Goal: Task Accomplishment & Management: Manage account settings

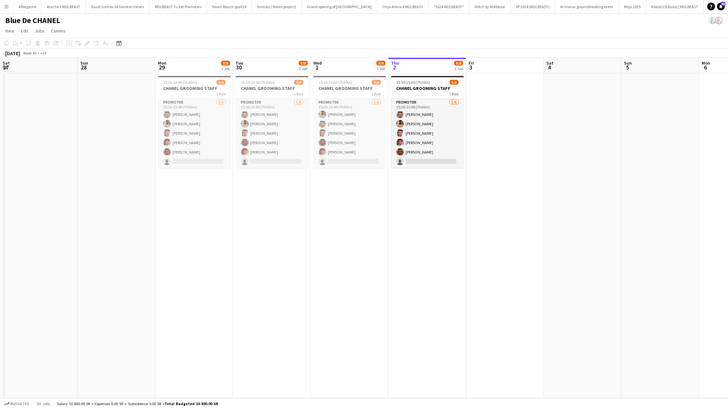
scroll to position [0, 155]
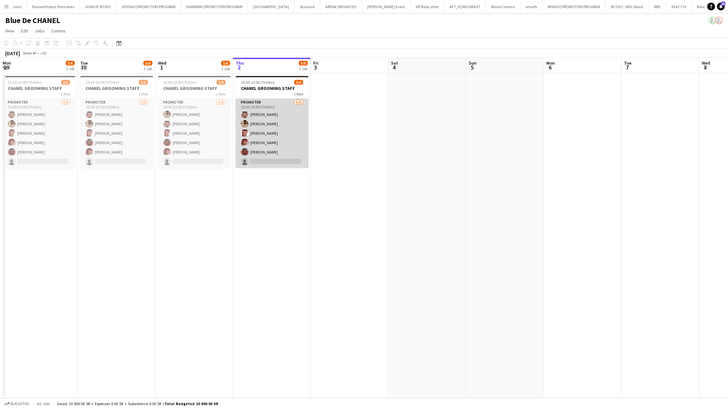
click at [269, 159] on app-card-role "PROMOTER [DATE] 15:30-23:00 (7h30m) [PERSON_NAME] [PERSON_NAME] [PERSON_NAME] […" at bounding box center [272, 133] width 73 height 69
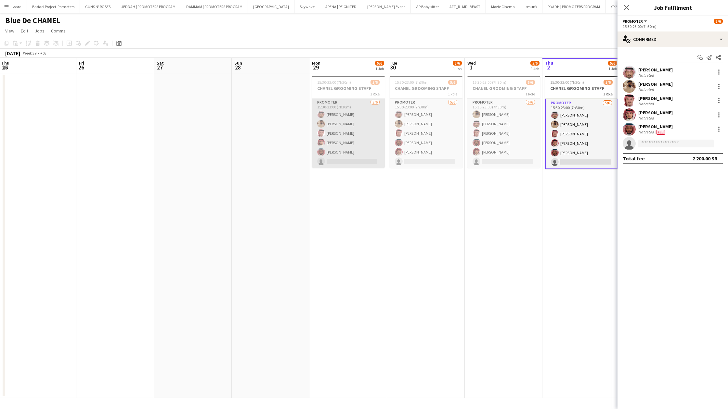
scroll to position [0, 157]
click at [328, 146] on app-card-role "PROMOTER [DATE] 15:30-23:00 (7h30m) [PERSON_NAME] [PERSON_NAME] [PERSON_NAME] […" at bounding box center [348, 133] width 73 height 69
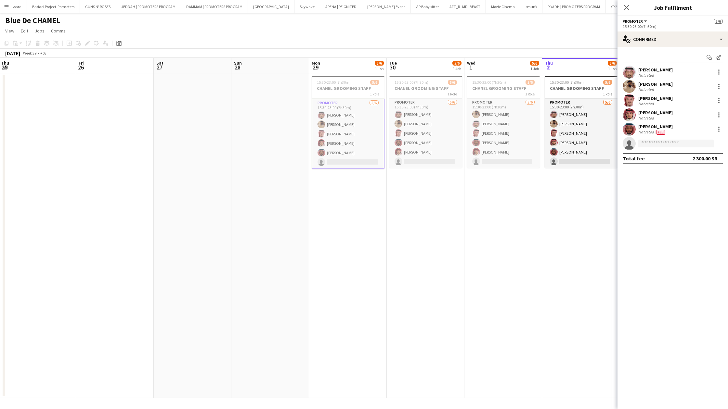
scroll to position [0, 154]
click at [348, 158] on app-card-role "PROMOTER [DATE] 15:30-23:00 (7h30m) [PERSON_NAME] [PERSON_NAME] [PERSON_NAME] […" at bounding box center [350, 134] width 73 height 70
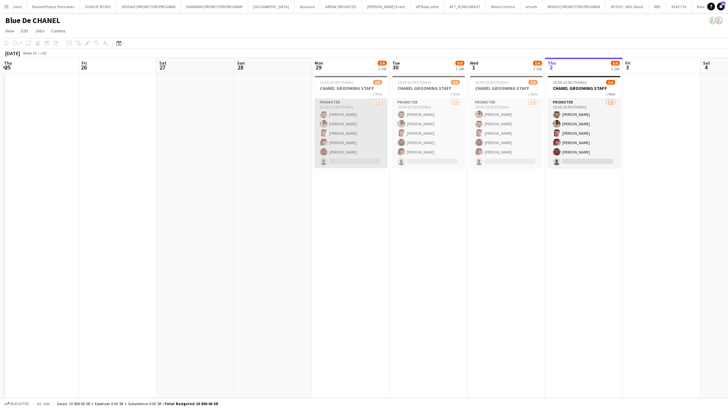
click at [347, 161] on app-card-role "PROMOTER [DATE] 15:30-23:00 (7h30m) [PERSON_NAME] [PERSON_NAME] [PERSON_NAME] […" at bounding box center [350, 133] width 73 height 69
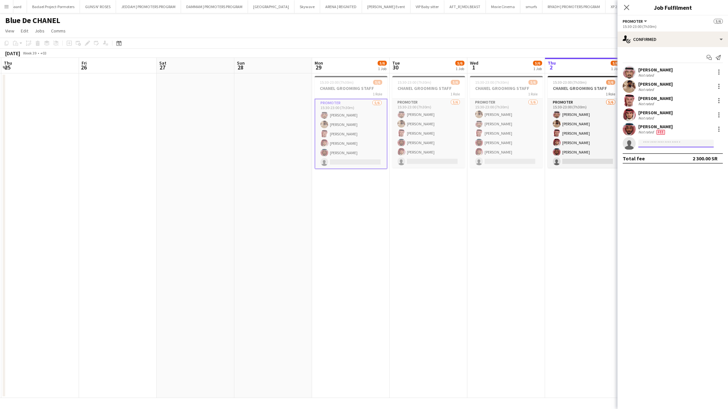
click at [663, 146] on input at bounding box center [675, 144] width 75 height 8
paste input "**********"
type input "**********"
click at [679, 157] on span "[EMAIL_ADDRESS][DOMAIN_NAME]" at bounding box center [675, 158] width 65 height 5
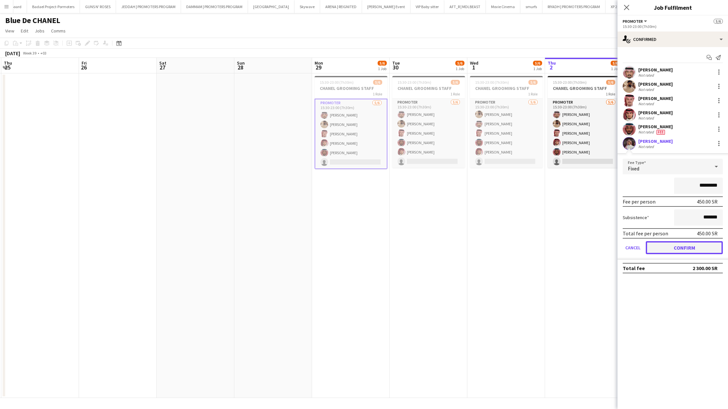
click at [660, 241] on button "Confirm" at bounding box center [683, 247] width 77 height 13
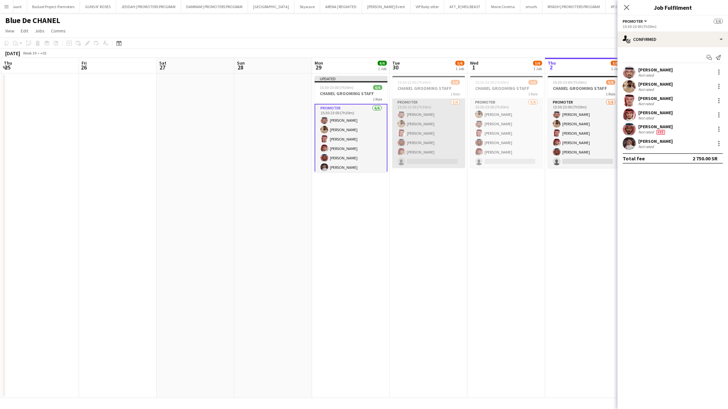
click at [432, 158] on app-card-role "PROMOTER [DATE] 15:30-23:00 (7h30m) [PERSON_NAME] [PERSON_NAME] [PERSON_NAME] […" at bounding box center [428, 133] width 73 height 69
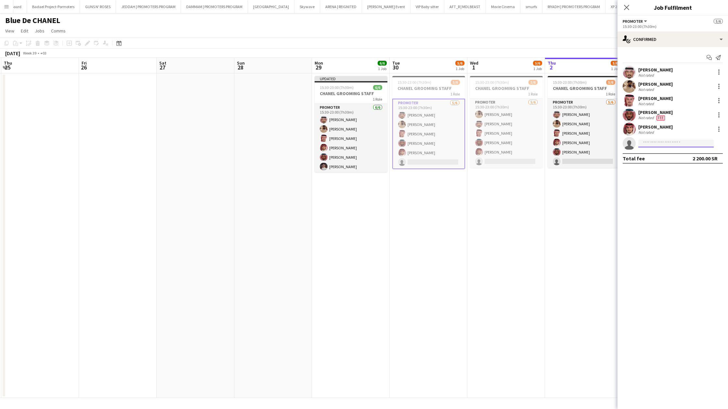
click at [642, 143] on input at bounding box center [675, 144] width 75 height 8
paste input "**********"
type input "**********"
click at [653, 151] on span "[PERSON_NAME]" at bounding box center [661, 153] width 37 height 6
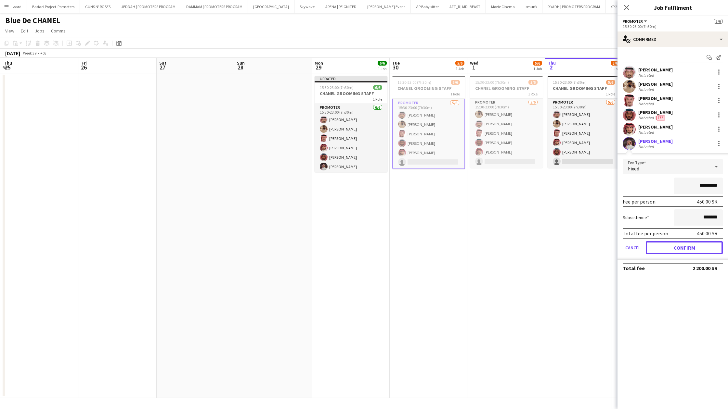
drag, startPoint x: 652, startPoint y: 247, endPoint x: 634, endPoint y: 223, distance: 29.8
click at [652, 244] on button "Confirm" at bounding box center [683, 247] width 77 height 13
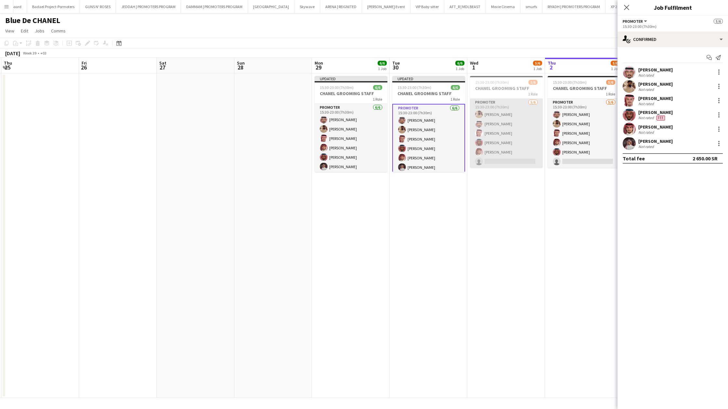
click at [486, 135] on app-card-role "PROMOTER [DATE] 15:30-23:00 (7h30m) [PERSON_NAME] [PERSON_NAME] [PERSON_NAME] […" at bounding box center [506, 133] width 73 height 69
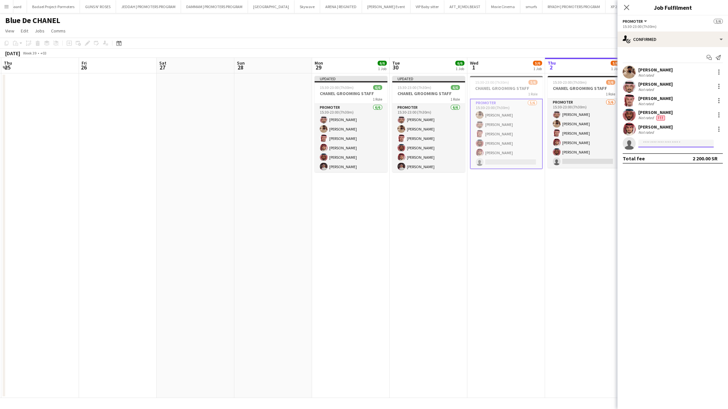
click at [645, 143] on input at bounding box center [675, 144] width 75 height 8
paste input "**********"
type input "**********"
click at [656, 160] on span "[EMAIL_ADDRESS][DOMAIN_NAME]" at bounding box center [675, 158] width 65 height 5
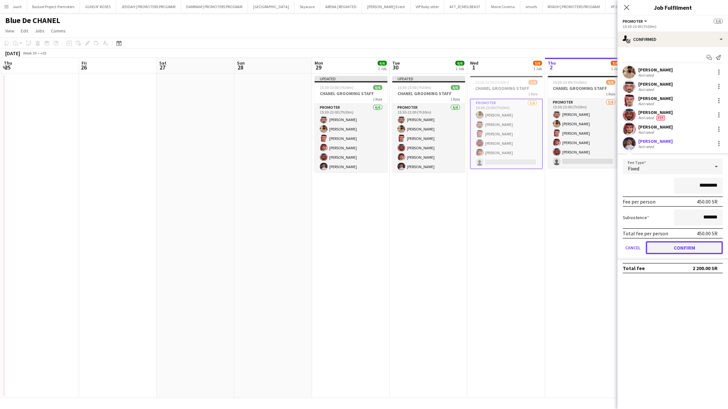
click at [666, 249] on button "Confirm" at bounding box center [683, 247] width 77 height 13
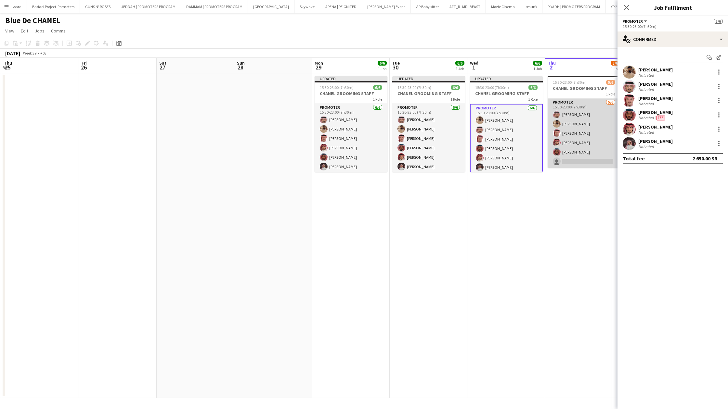
click at [591, 149] on app-card-role "PROMOTER [DATE] 15:30-23:00 (7h30m) [PERSON_NAME] [PERSON_NAME] [PERSON_NAME] […" at bounding box center [583, 133] width 73 height 69
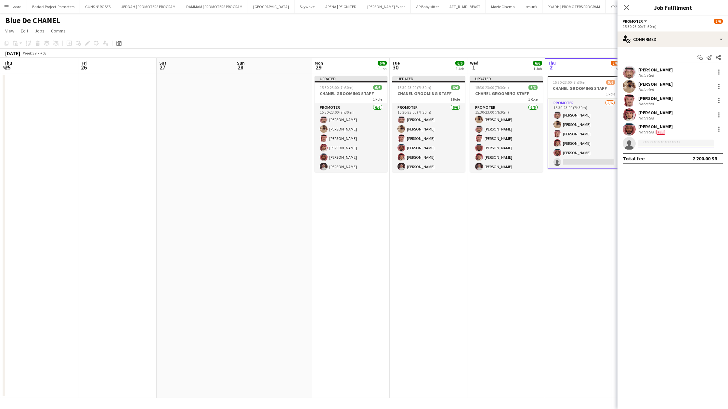
click at [671, 141] on input at bounding box center [675, 144] width 75 height 8
paste input "**********"
type input "**********"
click at [671, 153] on span "[PERSON_NAME] Active" at bounding box center [675, 153] width 65 height 6
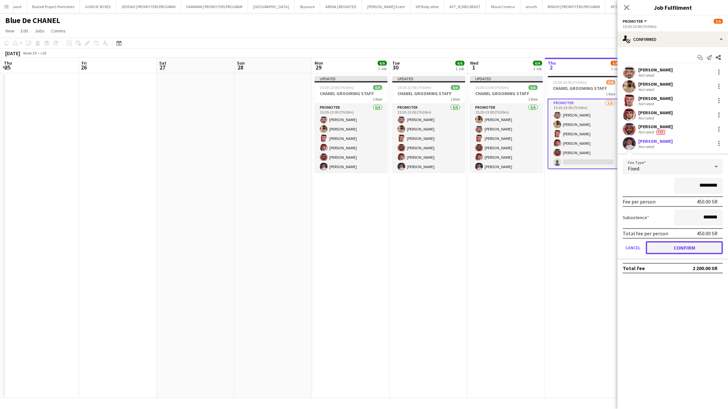
click at [671, 246] on button "Confirm" at bounding box center [683, 247] width 77 height 13
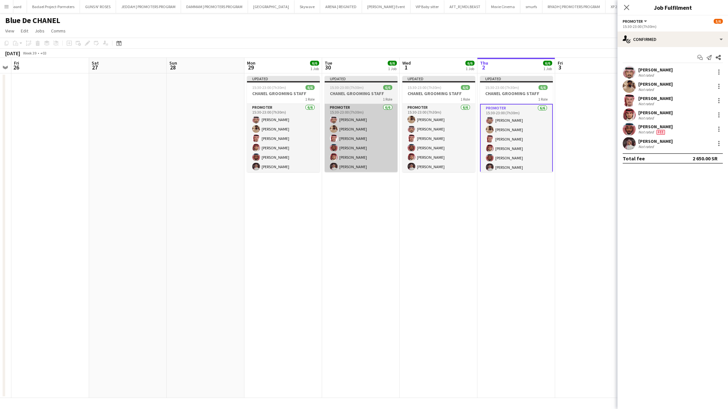
scroll to position [0, 223]
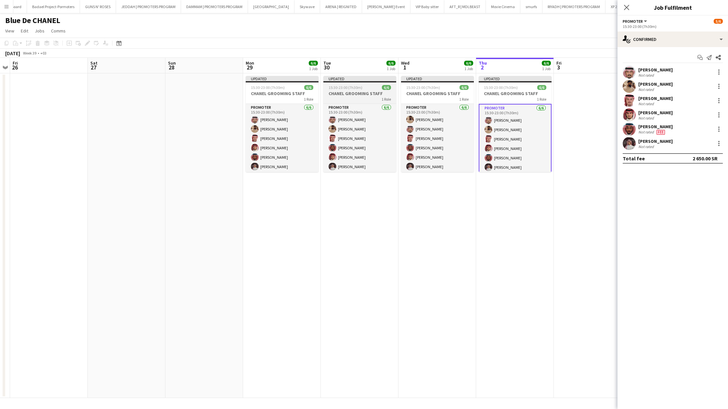
click at [363, 97] on div "1 Role" at bounding box center [359, 98] width 73 height 5
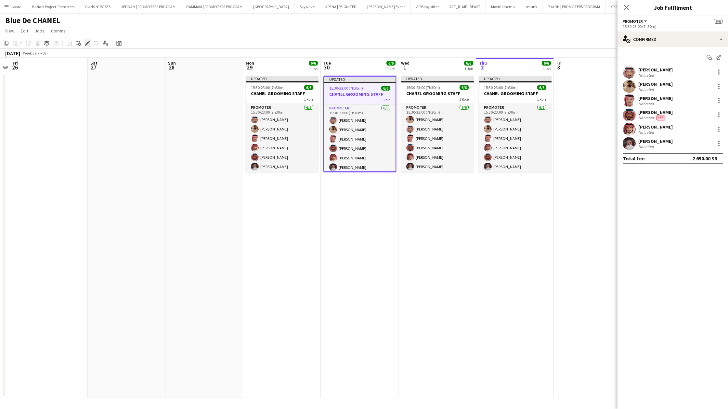
click at [90, 43] on div "Edit" at bounding box center [87, 43] width 8 height 8
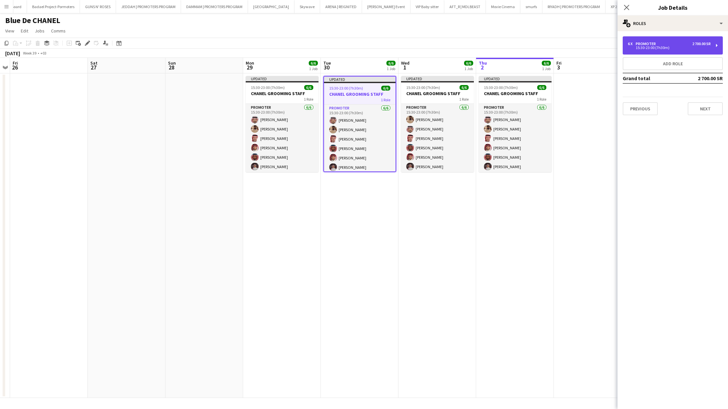
click at [675, 46] on div "15:30-23:00 (7h30m)" at bounding box center [669, 47] width 83 height 3
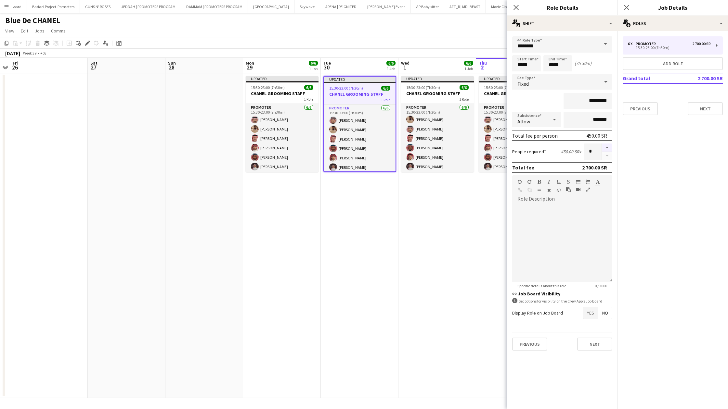
click at [607, 148] on button "button" at bounding box center [607, 148] width 10 height 8
type input "*"
click at [518, 9] on icon at bounding box center [516, 7] width 6 height 6
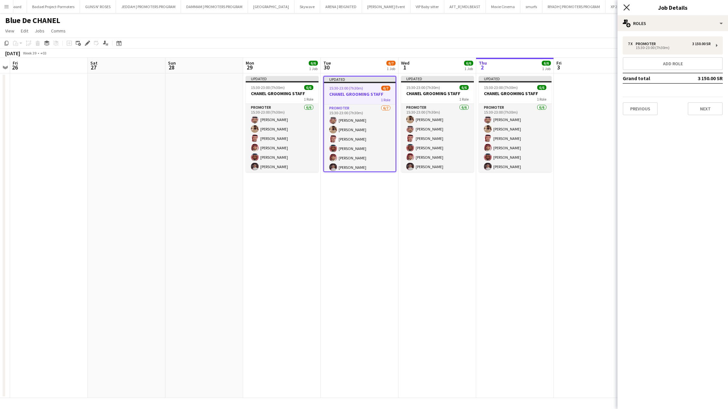
click at [629, 9] on icon "Close pop-in" at bounding box center [626, 7] width 6 height 6
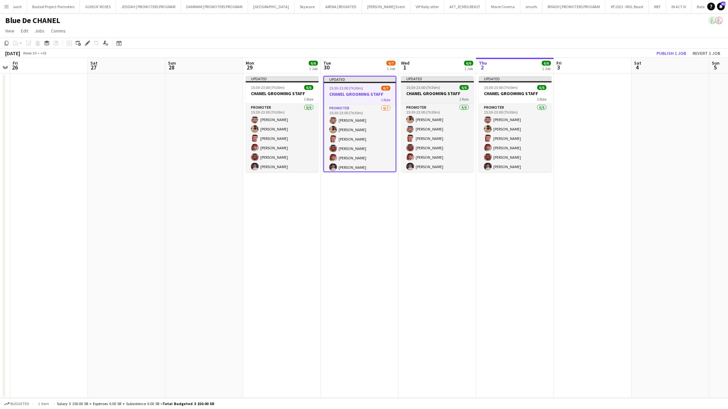
click at [434, 87] on span "15:30-23:00 (7h30m)" at bounding box center [423, 87] width 34 height 5
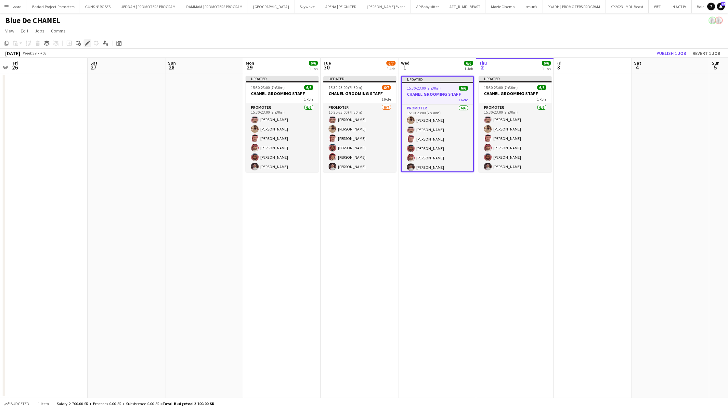
click at [86, 45] on icon at bounding box center [87, 44] width 4 height 4
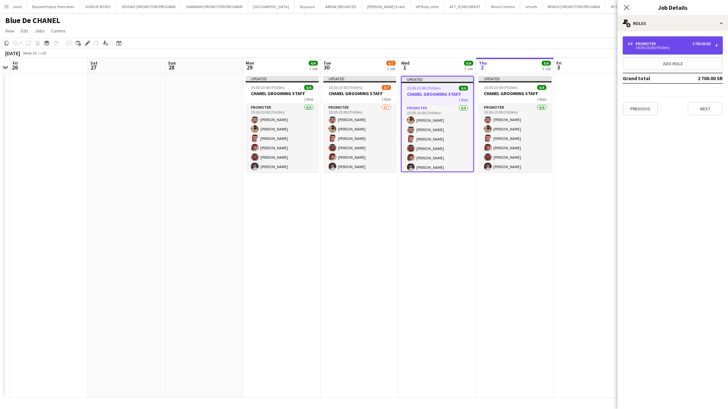
click at [696, 45] on div "2 700.00 SR" at bounding box center [701, 44] width 19 height 5
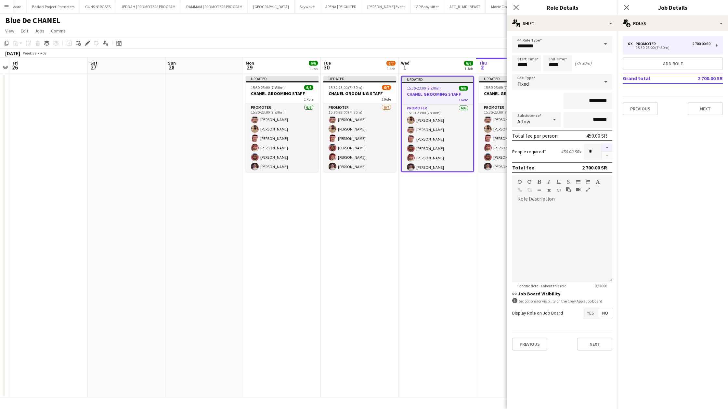
click at [605, 145] on button "button" at bounding box center [607, 148] width 10 height 8
type input "*"
click at [516, 9] on icon "Close pop-in" at bounding box center [516, 7] width 6 height 6
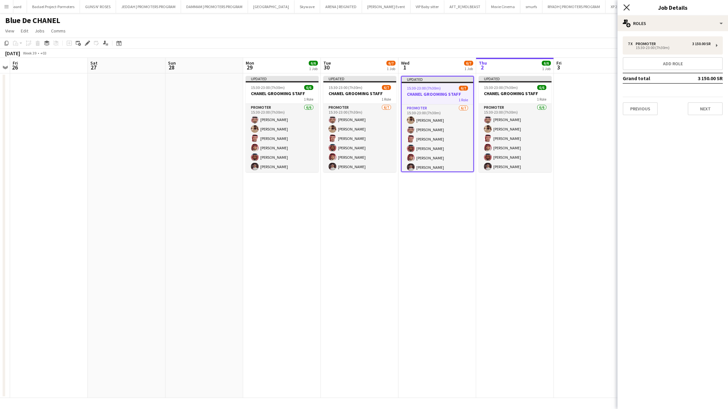
click at [626, 9] on icon "Close pop-in" at bounding box center [626, 7] width 6 height 6
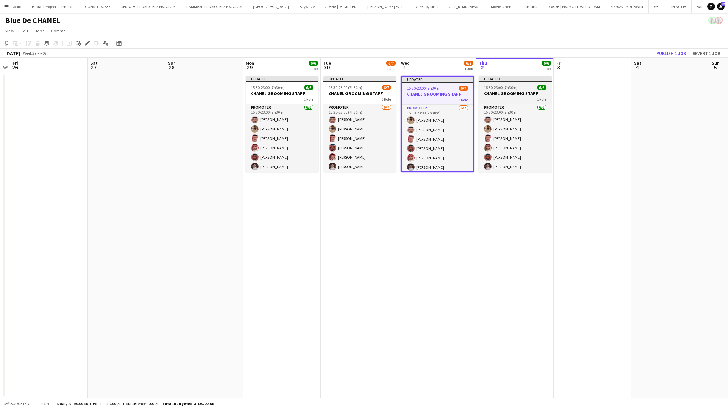
click at [503, 95] on h3 "CHANEL GROOMING STAFF" at bounding box center [515, 94] width 73 height 6
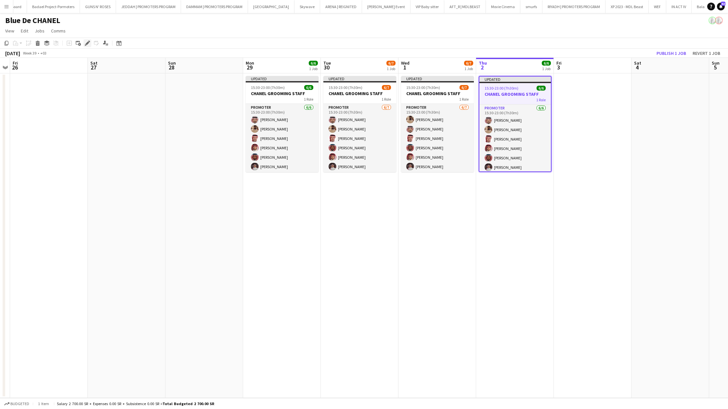
click at [89, 43] on icon "Edit" at bounding box center [87, 43] width 5 height 5
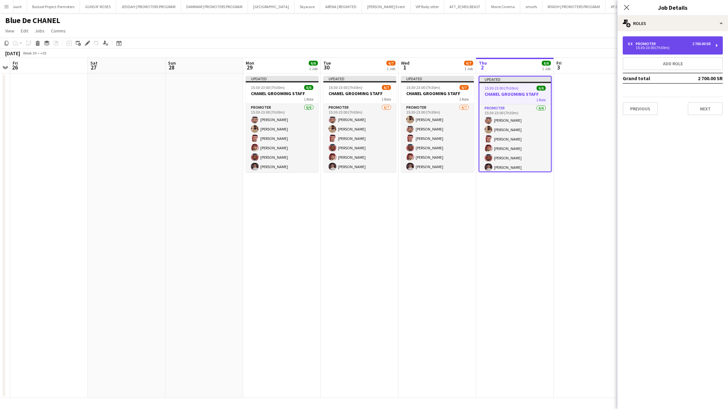
click at [671, 48] on div "15:30-23:00 (7h30m)" at bounding box center [669, 47] width 83 height 3
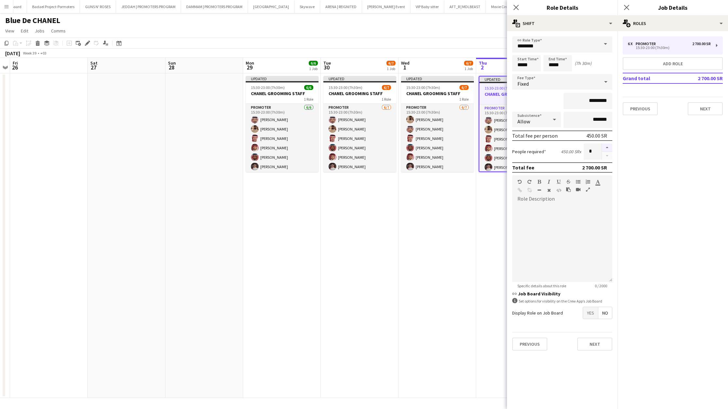
click at [606, 147] on button "button" at bounding box center [607, 148] width 10 height 8
type input "*"
click at [517, 8] on icon "Close pop-in" at bounding box center [516, 7] width 6 height 6
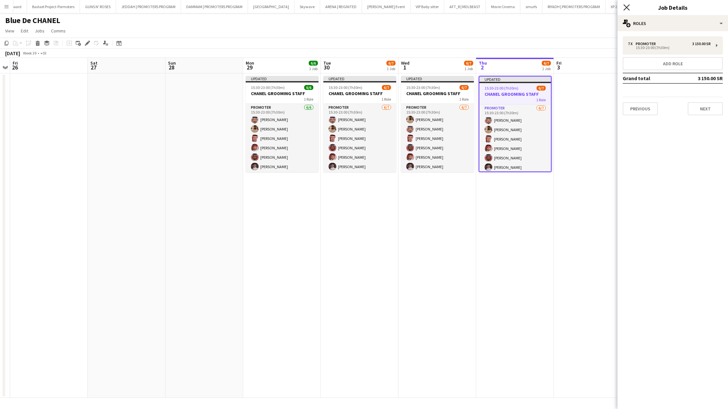
click at [629, 10] on icon at bounding box center [626, 7] width 6 height 6
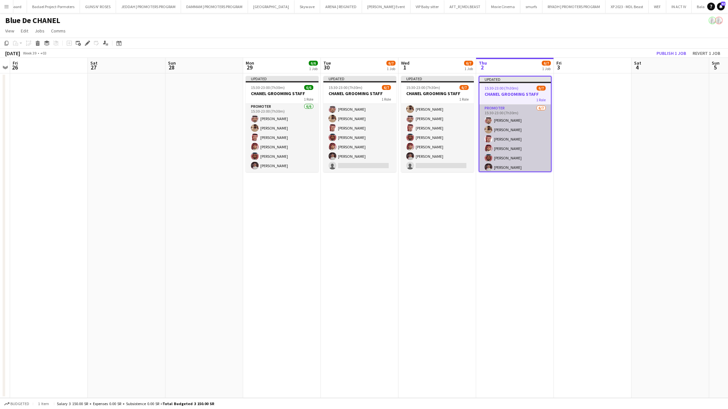
scroll to position [12, 0]
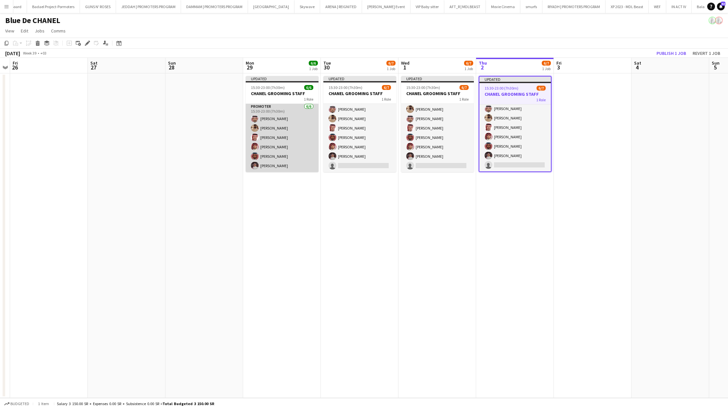
click at [270, 156] on app-card-role "PROMOTER [DATE] 15:30-23:00 (7h30m) [PERSON_NAME] [PERSON_NAME] [PERSON_NAME] […" at bounding box center [282, 137] width 73 height 69
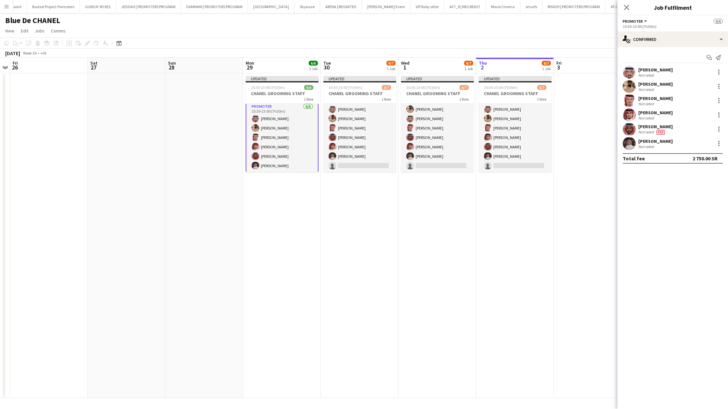
click at [634, 127] on app-user-avatar at bounding box center [628, 129] width 13 height 13
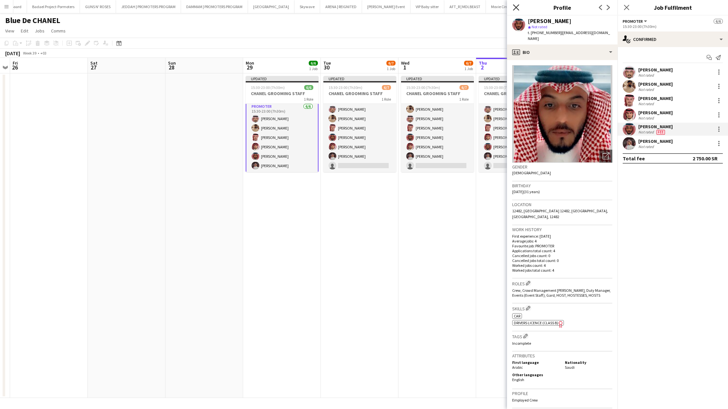
click at [517, 9] on icon at bounding box center [516, 7] width 6 height 6
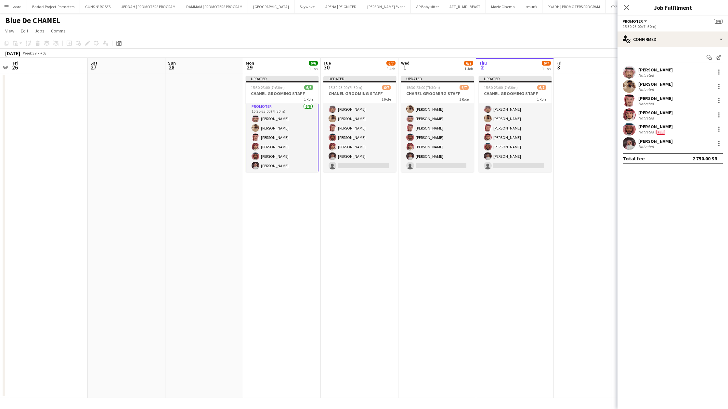
click at [662, 130] on span "Fee" at bounding box center [660, 132] width 8 height 5
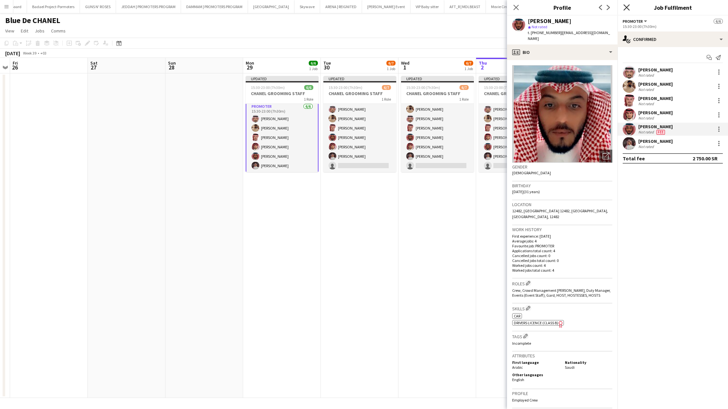
click at [624, 7] on icon "Close pop-in" at bounding box center [626, 7] width 6 height 6
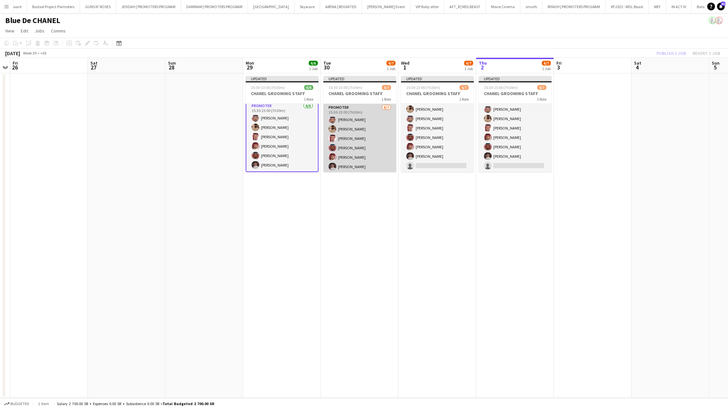
scroll to position [10, 0]
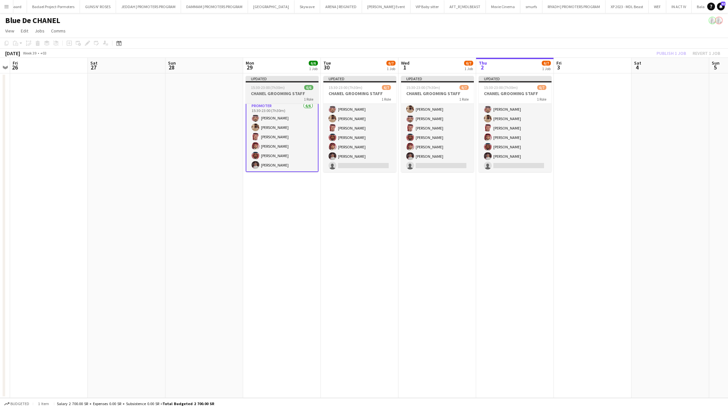
click at [276, 83] on app-job-card "Updated 15:30-23:00 (7h30m) 6/6 CHANEL GROOMING STAFF 1 Role PROMOTER [DATE] 15…" at bounding box center [282, 124] width 73 height 96
click at [260, 184] on app-date-cell "Updated 15:30-23:00 (7h30m) 6/6 CHANEL GROOMING STAFF 1 Role PROMOTER [DATE] 15…" at bounding box center [282, 235] width 78 height 325
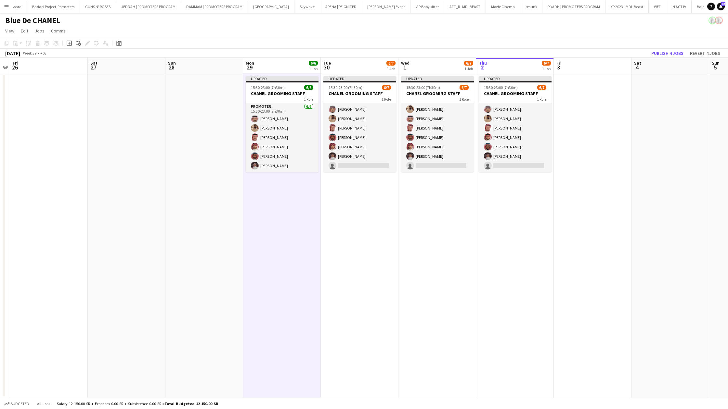
click at [333, 215] on app-date-cell "Updated 15:30-23:00 (7h30m) 6/7 CHANEL GROOMING STAFF 1 Role PROMOTER [DATE] 15…" at bounding box center [360, 235] width 78 height 325
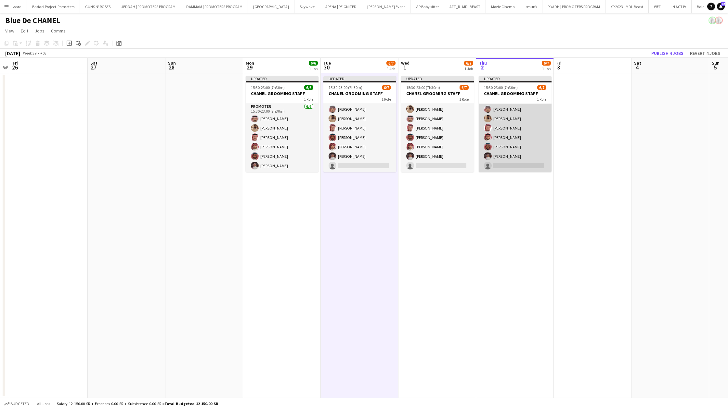
scroll to position [0, 225]
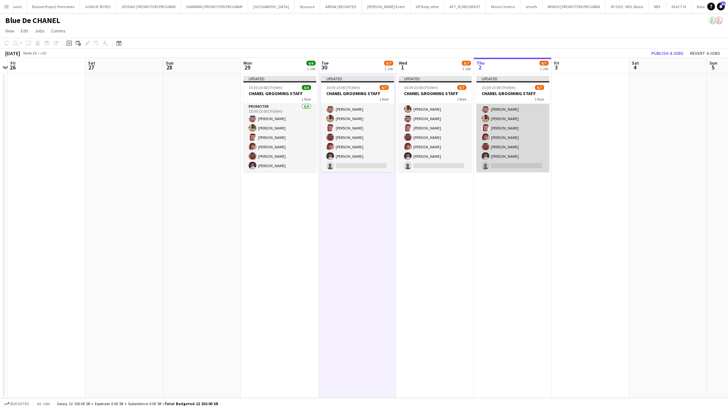
click at [496, 136] on app-card-role "PROMOTER [DATE] 15:30-23:00 (7h30m) [PERSON_NAME] [PERSON_NAME] [PERSON_NAME] […" at bounding box center [512, 133] width 73 height 79
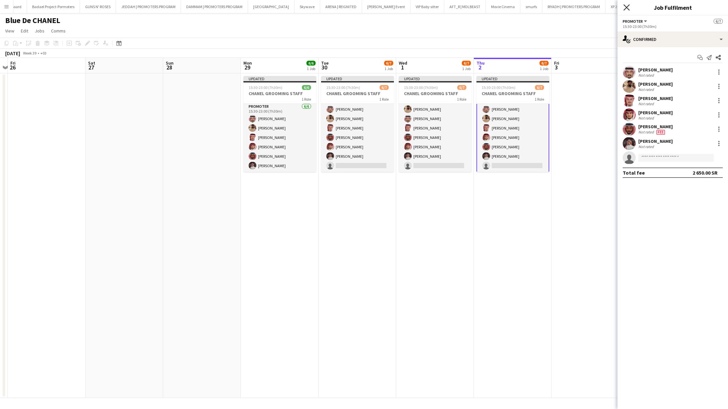
click at [626, 9] on icon "Close pop-in" at bounding box center [626, 7] width 6 height 6
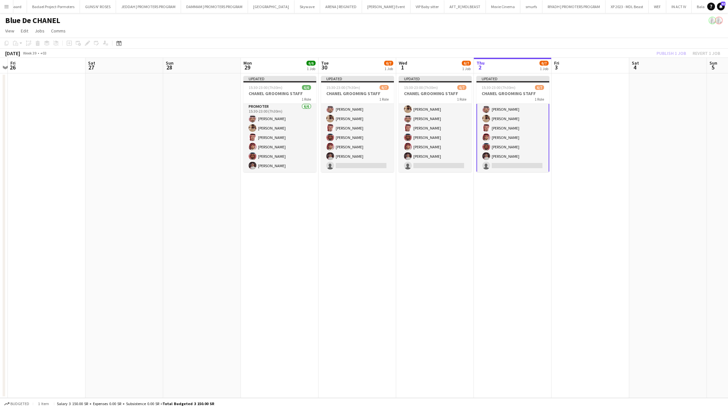
click at [597, 140] on app-date-cell at bounding box center [590, 235] width 78 height 325
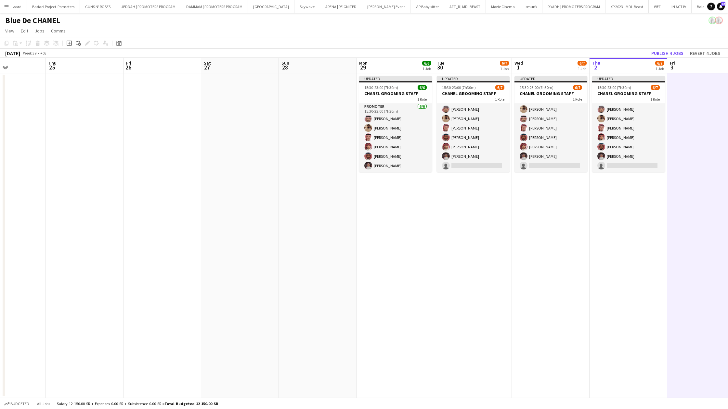
scroll to position [0, 183]
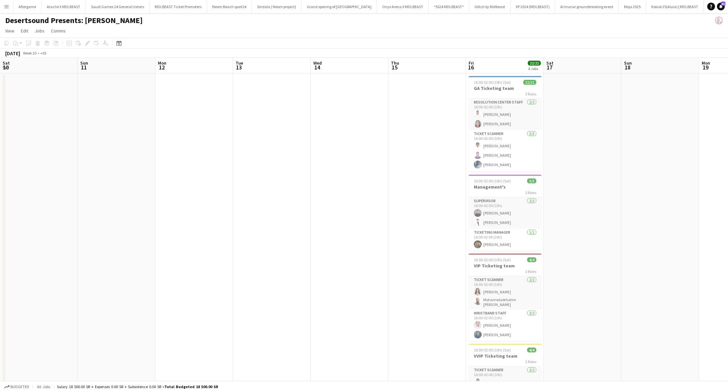
scroll to position [0, 282]
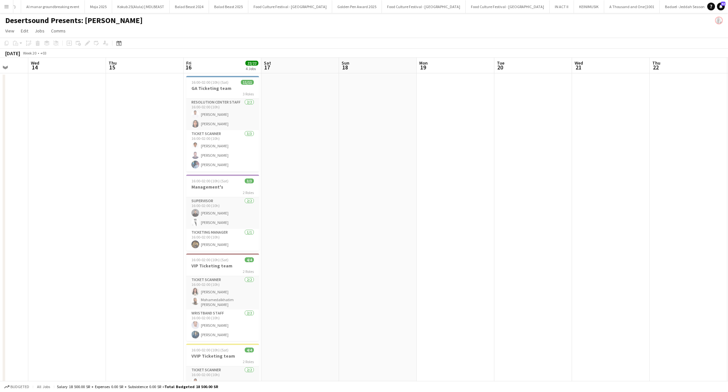
click at [10, 8] on button "Menu" at bounding box center [6, 6] width 13 height 13
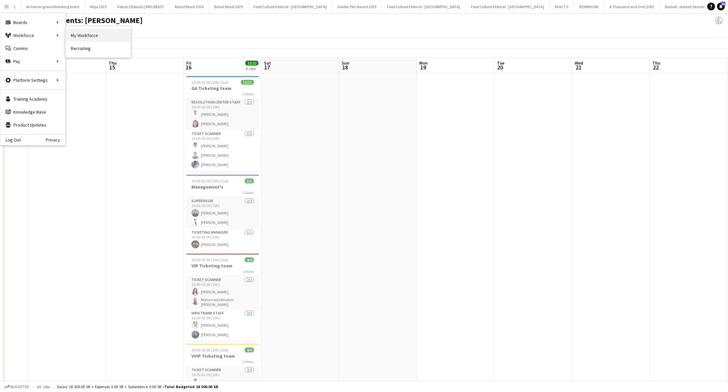
click at [75, 35] on link "My Workforce" at bounding box center [98, 35] width 65 height 13
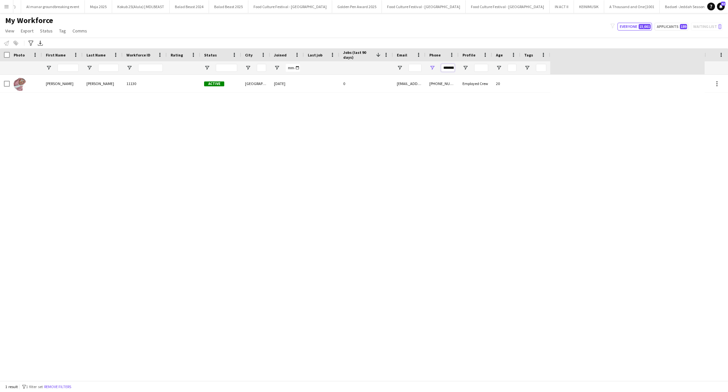
click at [445, 66] on input "*********" at bounding box center [448, 68] width 14 height 8
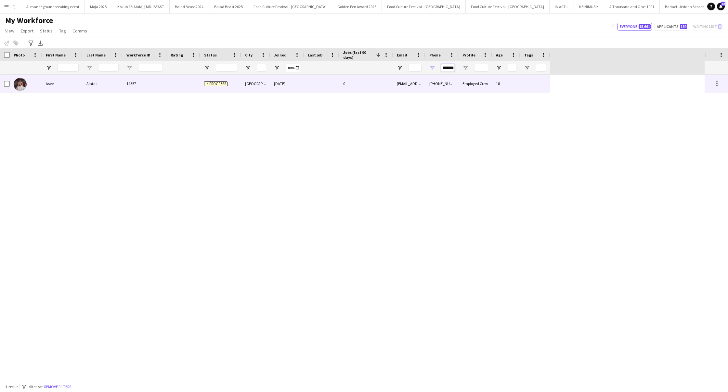
type input "*********"
click at [367, 87] on div "0" at bounding box center [366, 84] width 54 height 18
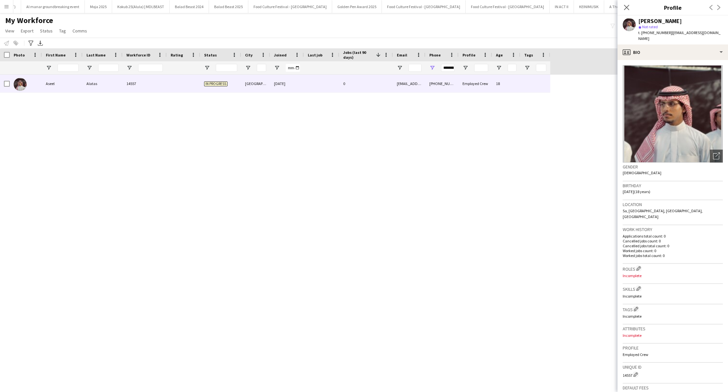
scroll to position [95, 0]
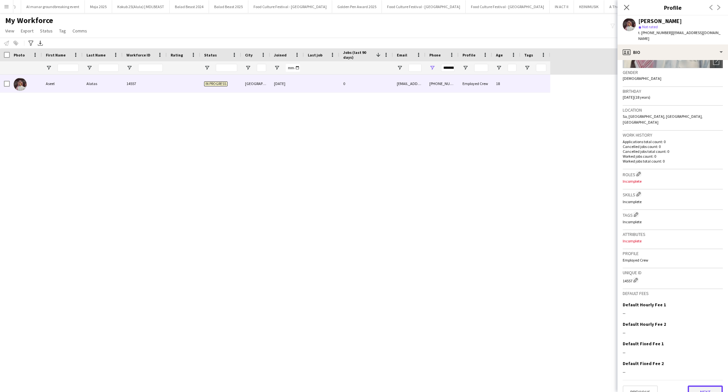
click at [697, 386] on button "Next" at bounding box center [704, 392] width 35 height 13
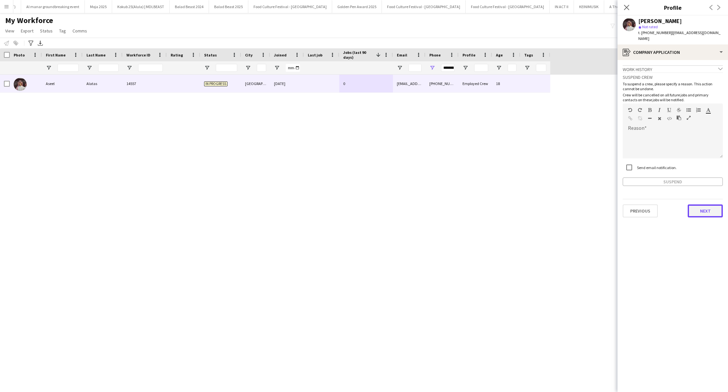
click at [713, 209] on button "Next" at bounding box center [704, 211] width 35 height 13
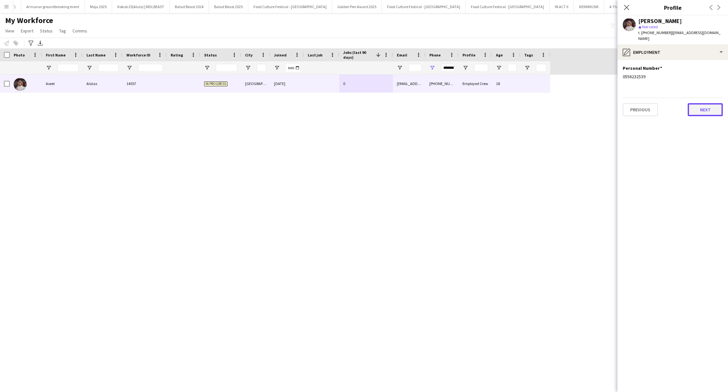
click at [699, 108] on button "Next" at bounding box center [704, 109] width 35 height 13
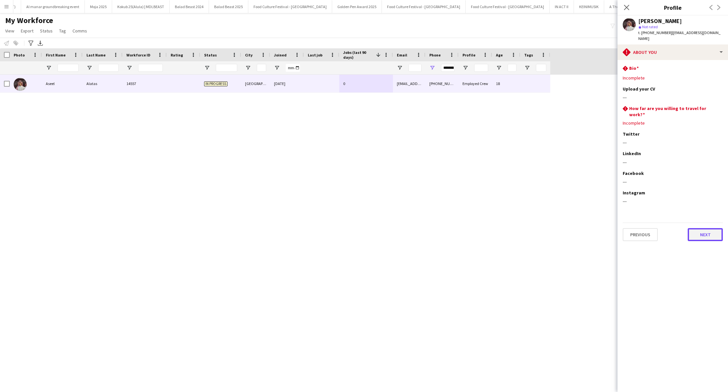
click at [705, 228] on button "Next" at bounding box center [704, 234] width 35 height 13
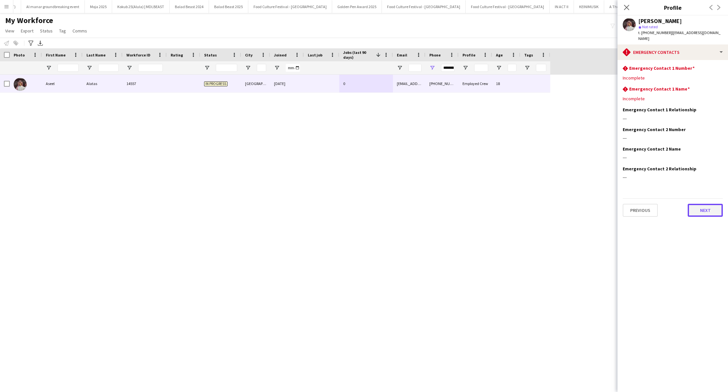
click at [701, 207] on button "Next" at bounding box center [704, 210] width 35 height 13
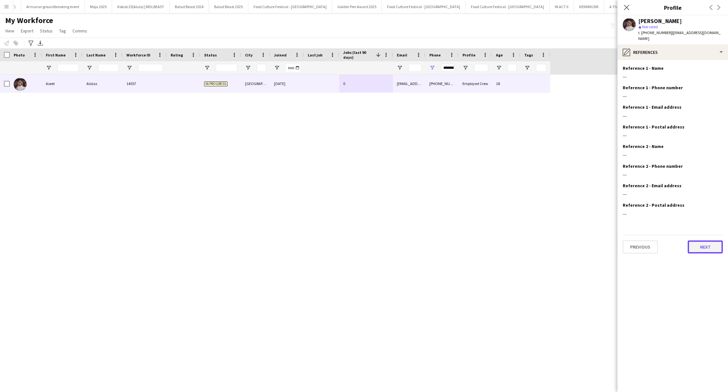
click at [699, 241] on button "Next" at bounding box center [704, 247] width 35 height 13
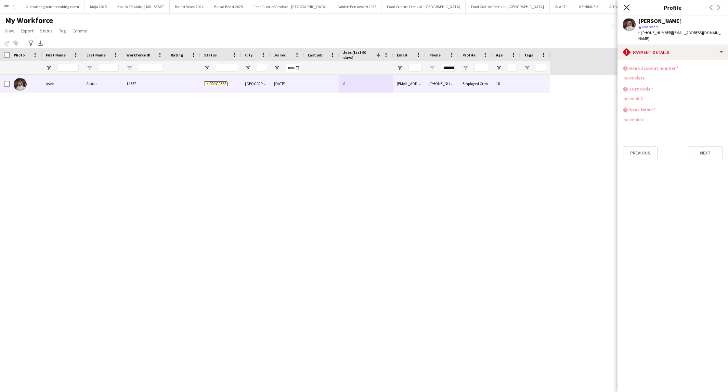
click at [627, 8] on icon at bounding box center [626, 7] width 6 height 6
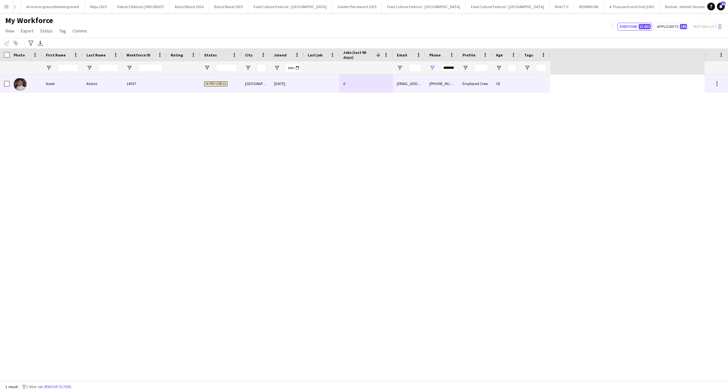
click at [59, 86] on div "Aseel" at bounding box center [62, 84] width 41 height 18
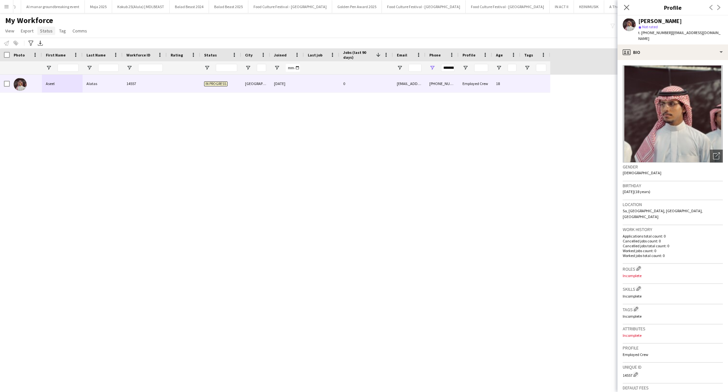
click at [51, 32] on span "Status" at bounding box center [46, 31] width 13 height 6
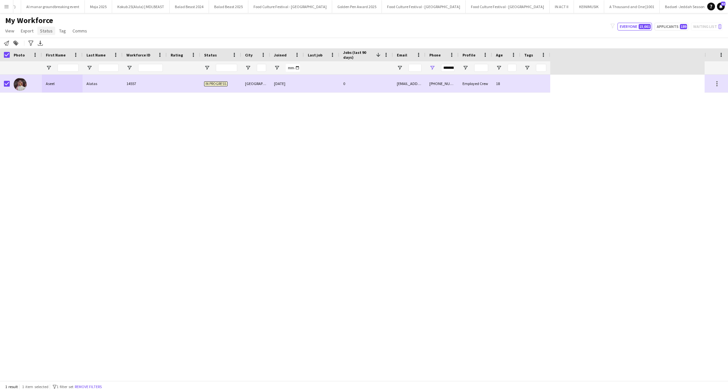
click at [50, 33] on span "Status" at bounding box center [46, 31] width 13 height 6
click at [49, 43] on span "Edit" at bounding box center [46, 45] width 7 height 6
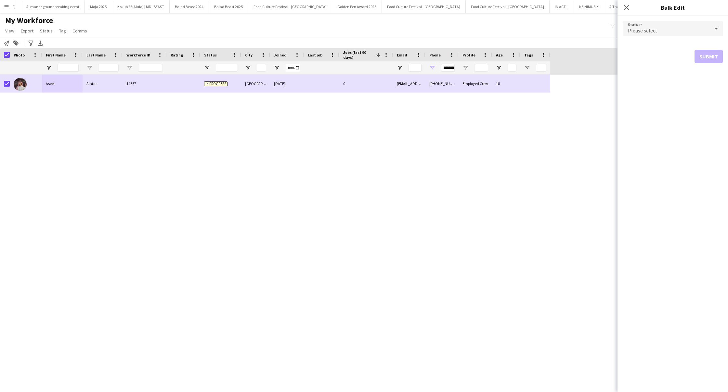
click at [679, 31] on div "Please select" at bounding box center [665, 29] width 87 height 16
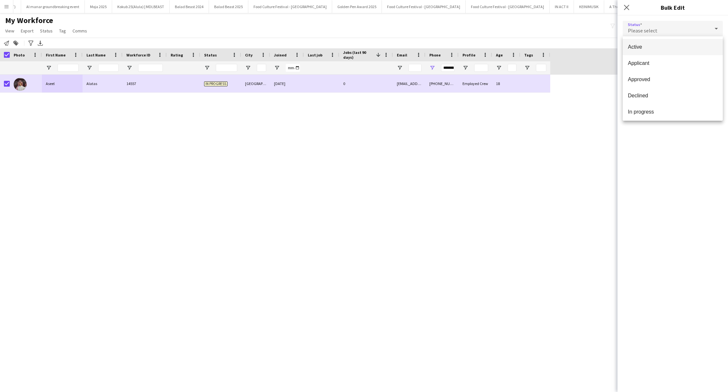
click at [653, 46] on span "Active" at bounding box center [673, 47] width 90 height 6
click at [718, 79] on button "Submit" at bounding box center [708, 78] width 28 height 13
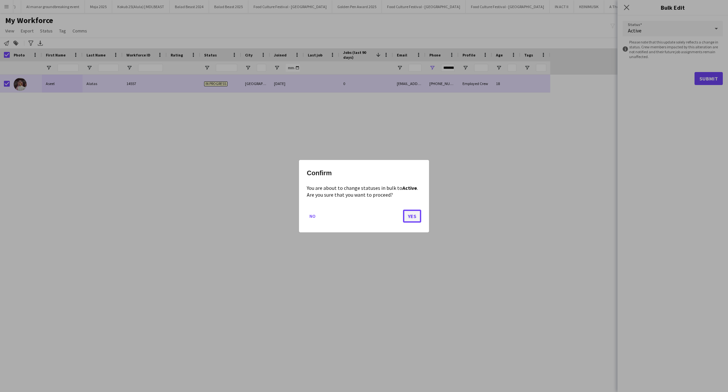
click at [414, 212] on button "Yes" at bounding box center [412, 216] width 18 height 13
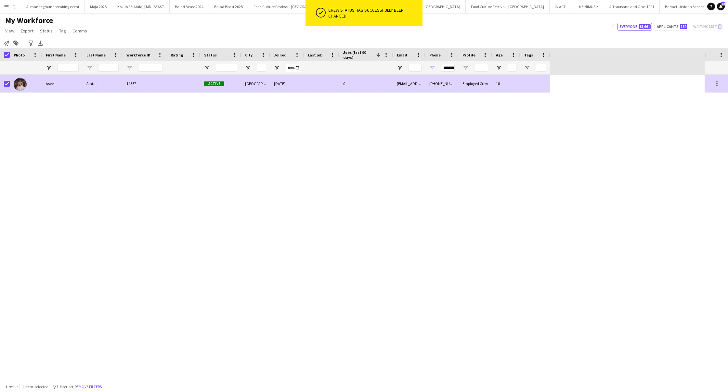
click at [379, 85] on div "0" at bounding box center [366, 84] width 54 height 18
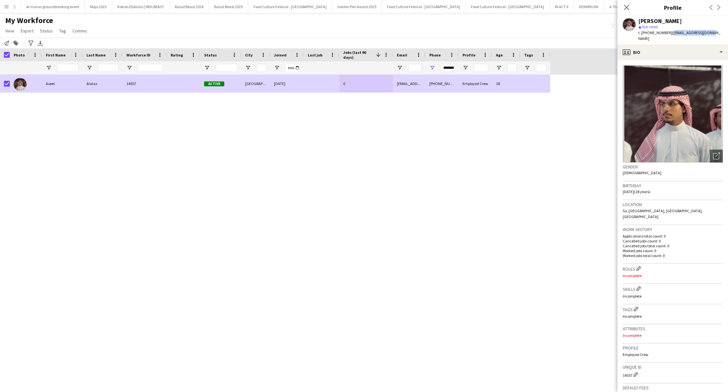
drag, startPoint x: 670, startPoint y: 32, endPoint x: 708, endPoint y: 38, distance: 39.1
click at [708, 38] on div "Aseel Alatas star Not rated t. +966556232539 | aseee20145@gmail.com" at bounding box center [672, 30] width 110 height 29
copy span "[EMAIL_ADDRESS][DOMAIN_NAME]"
